Goal: Task Accomplishment & Management: Manage account settings

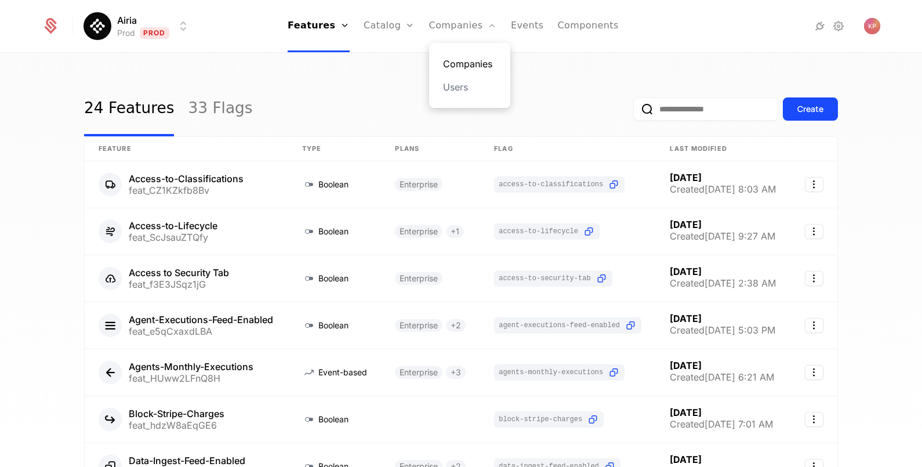
click at [451, 64] on link "Companies" at bounding box center [469, 64] width 53 height 14
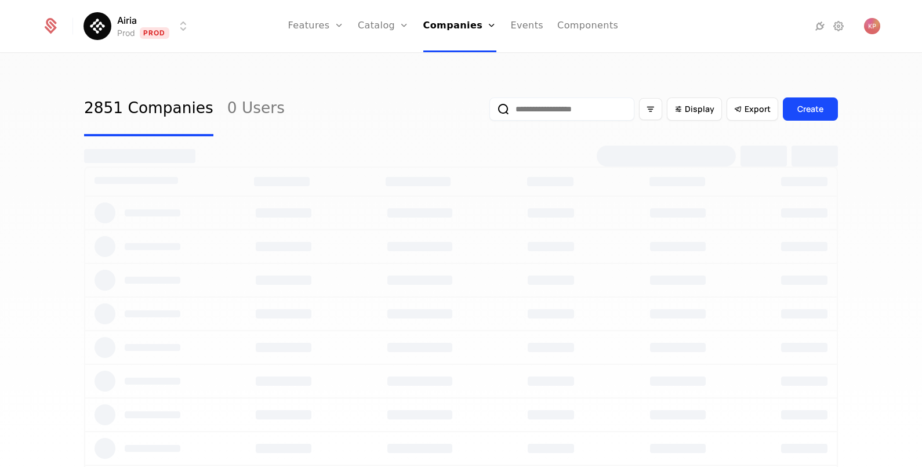
click at [534, 110] on input "email" at bounding box center [562, 108] width 145 height 23
paste input "**********"
type input "**********"
click at [490, 111] on button "submit" at bounding box center [490, 111] width 0 height 0
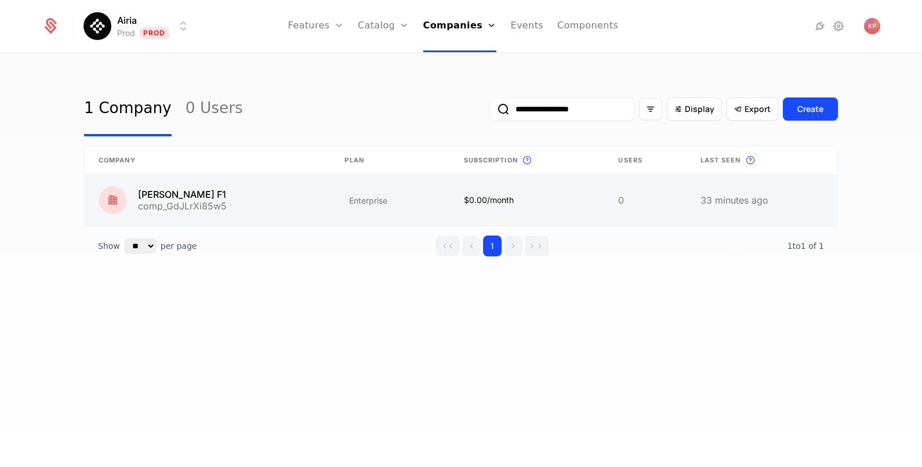
click at [229, 209] on link at bounding box center [208, 200] width 246 height 51
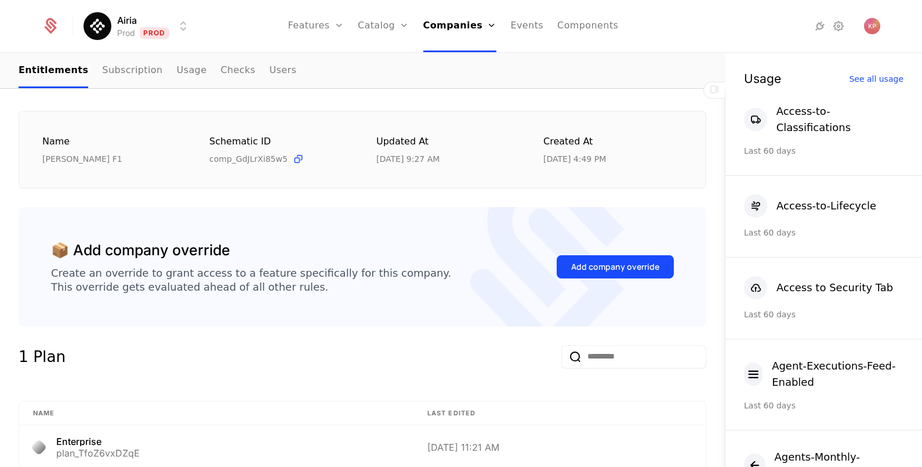
scroll to position [144, 0]
click at [640, 269] on div "Add company override" at bounding box center [615, 266] width 88 height 12
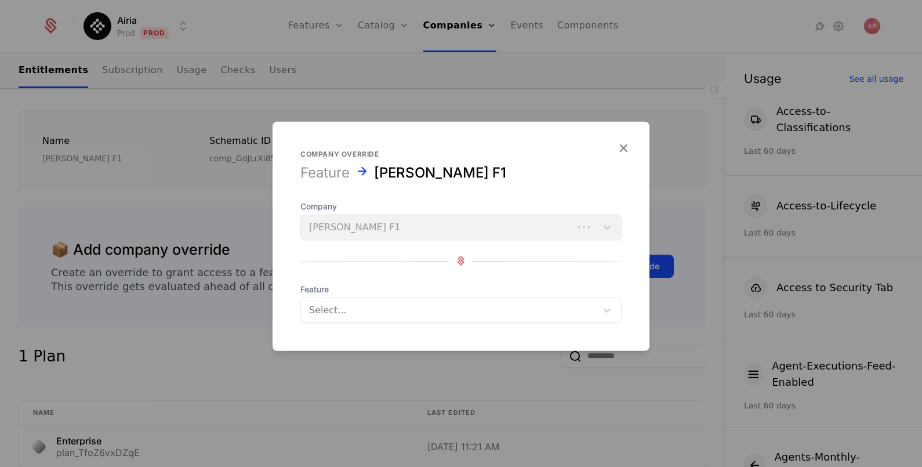
click at [388, 303] on div at bounding box center [449, 310] width 280 height 16
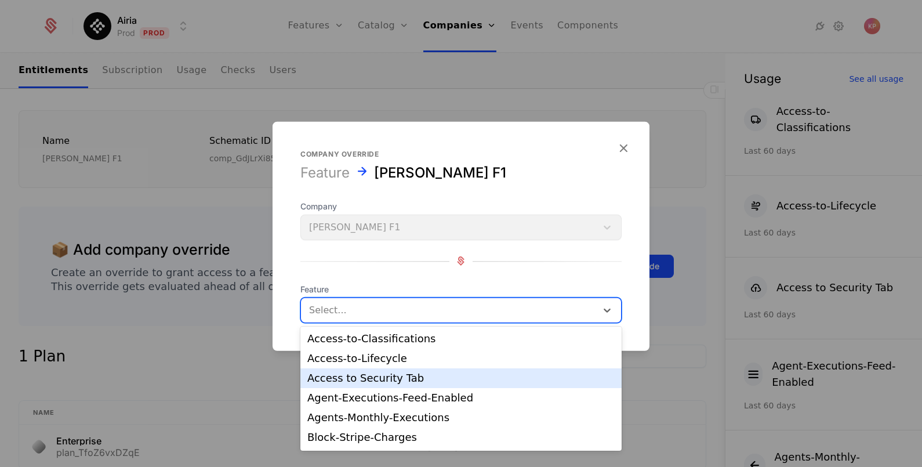
click at [418, 381] on div "Access to Security Tab" at bounding box center [460, 378] width 307 height 10
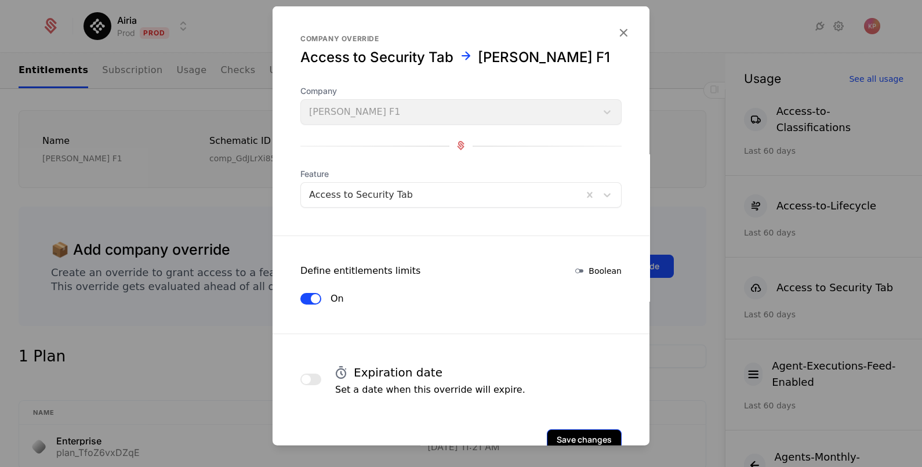
click at [571, 429] on button "Save changes" at bounding box center [584, 439] width 75 height 21
